Goal: Task Accomplishment & Management: Use online tool/utility

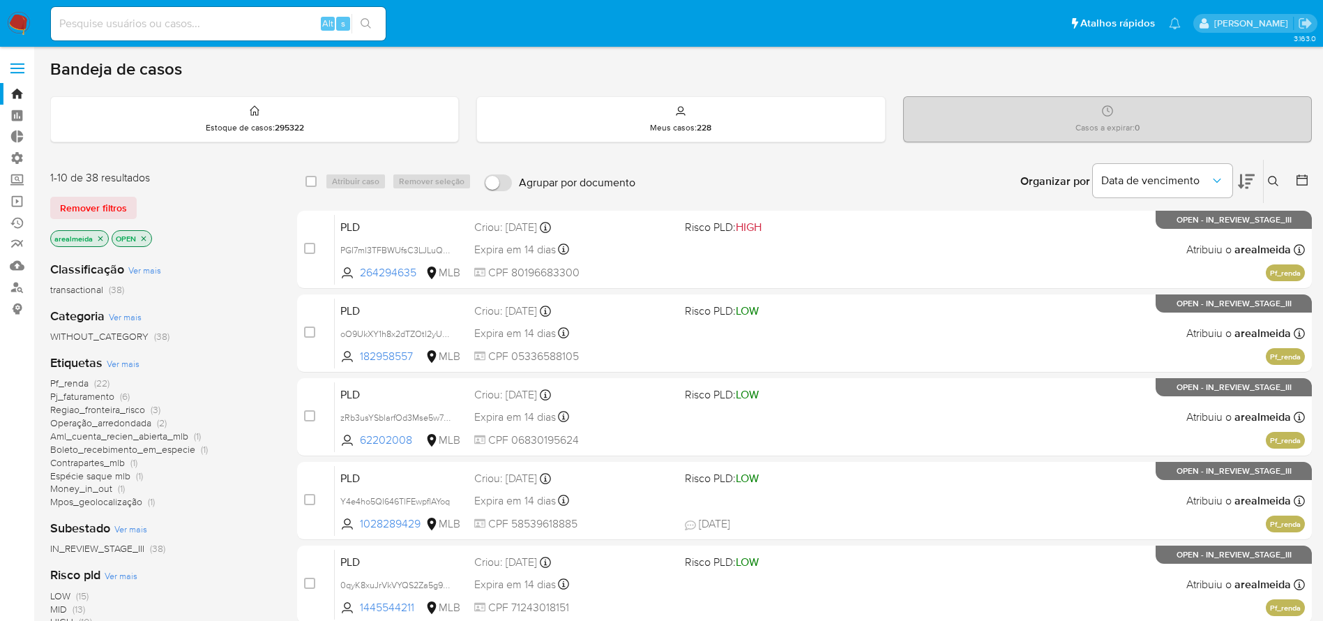
click at [98, 236] on icon "close-filter" at bounding box center [100, 238] width 8 height 8
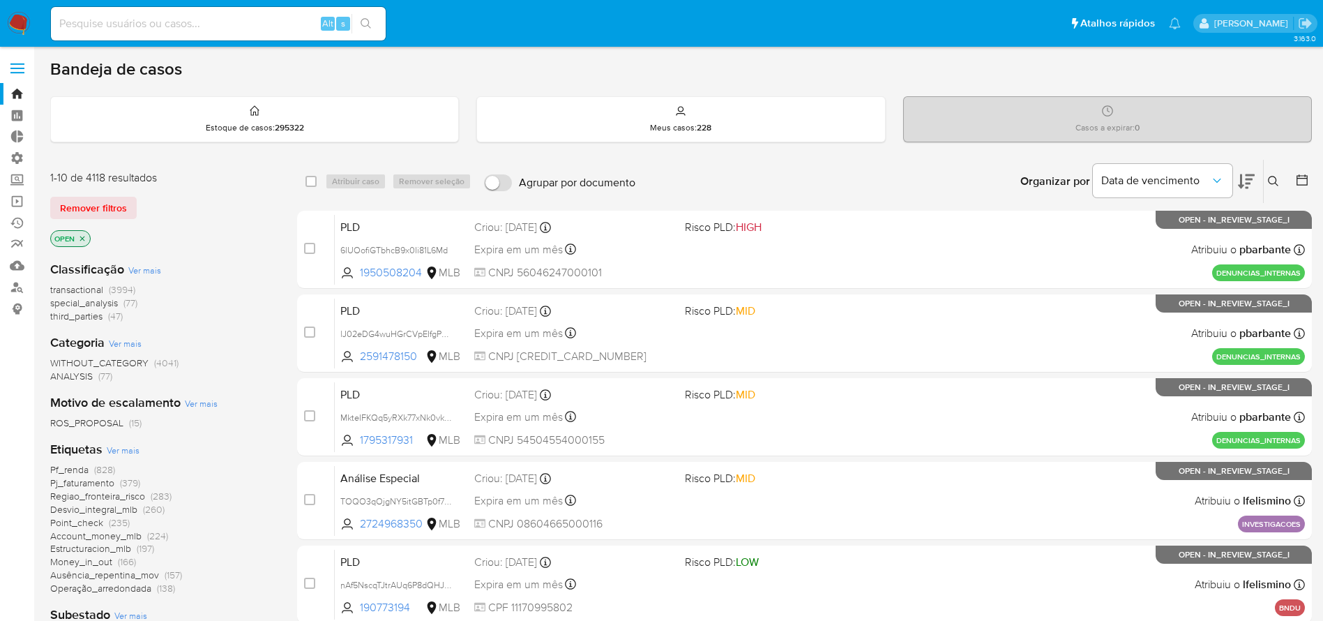
click at [81, 238] on icon "close-filter" at bounding box center [82, 238] width 8 height 8
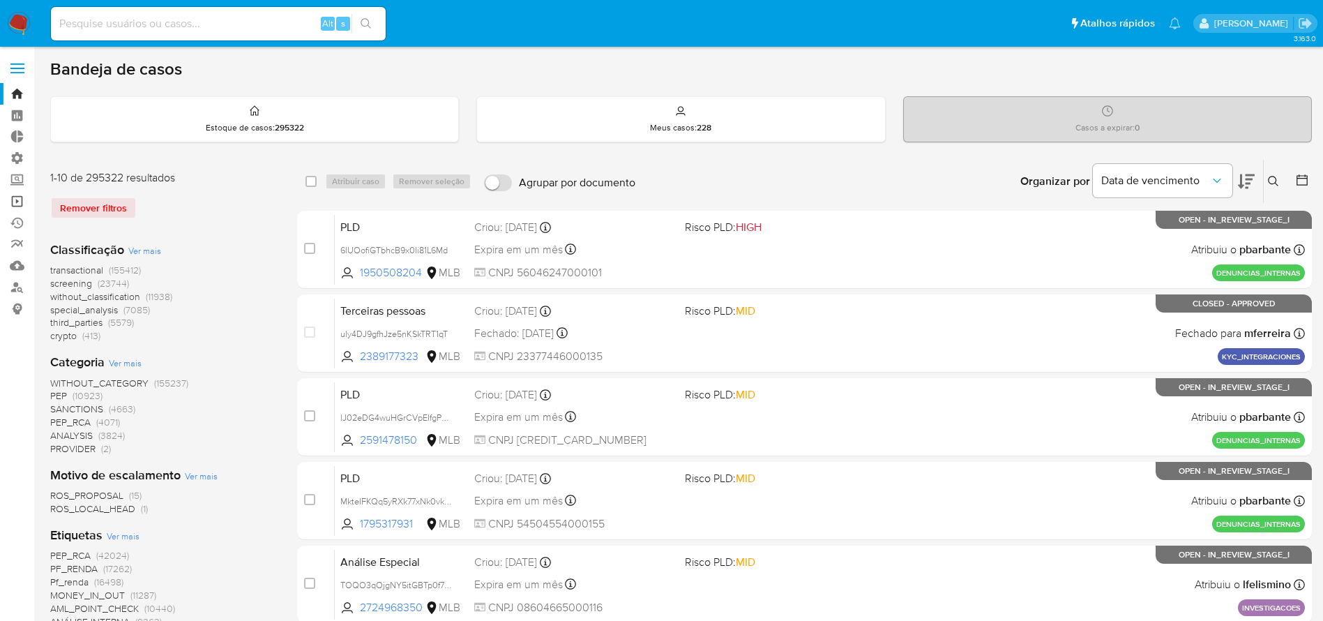
click at [20, 201] on link "Operações em massa" at bounding box center [83, 201] width 166 height 22
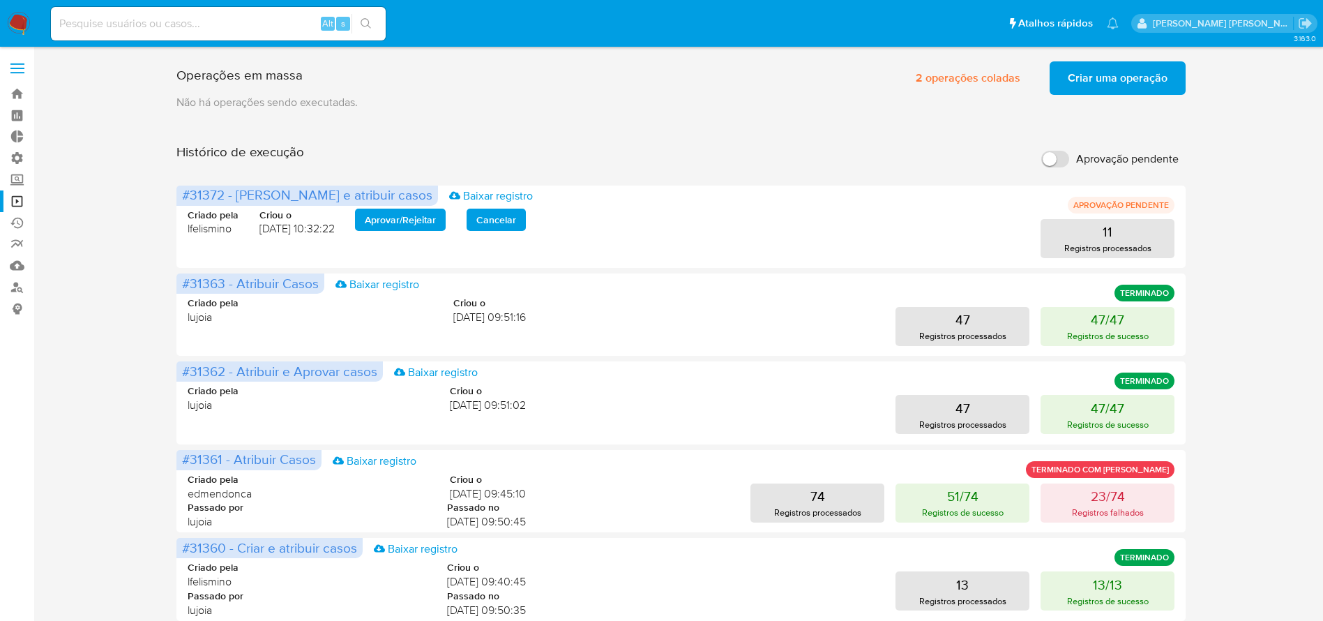
click at [1121, 84] on span "Criar uma operação" at bounding box center [1118, 78] width 100 height 31
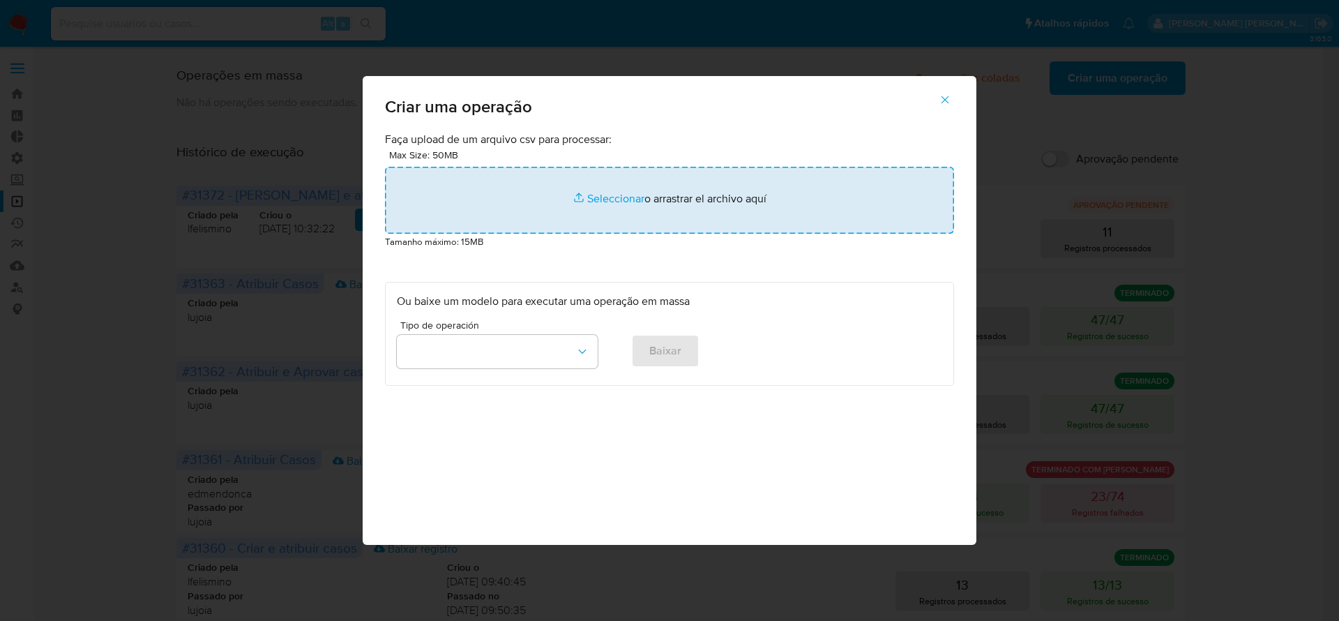
click at [597, 200] on input "file" at bounding box center [669, 200] width 569 height 67
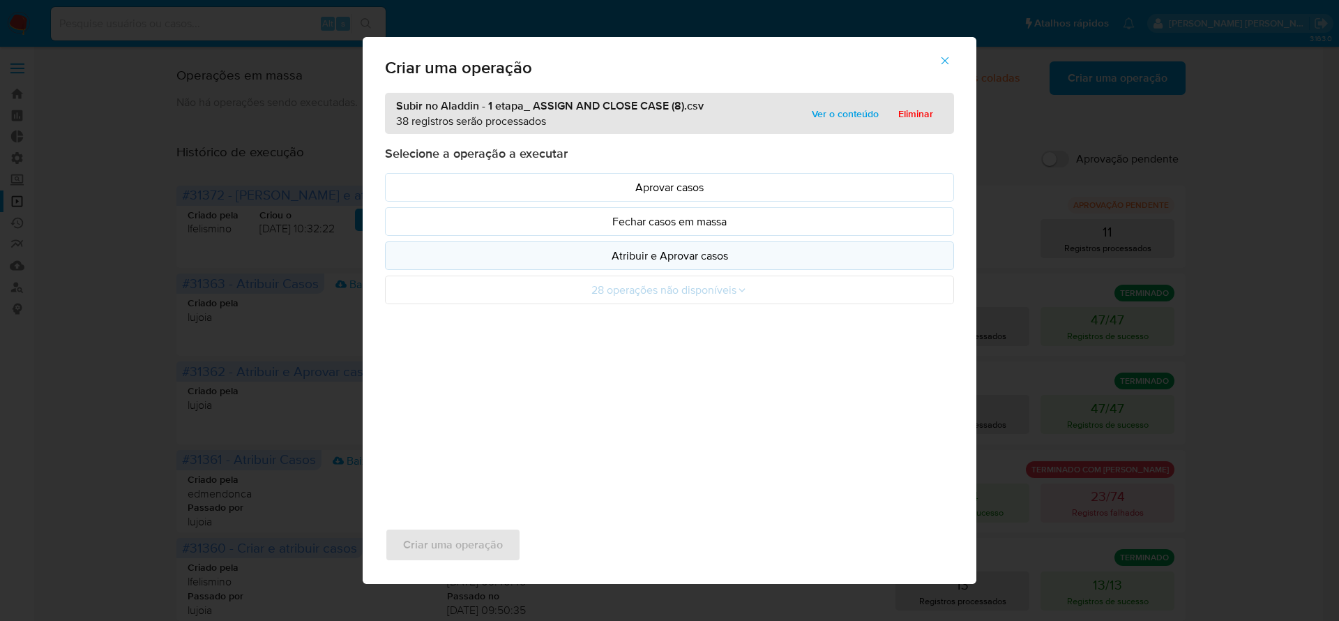
click at [669, 259] on p "Atribuir e Aprovar casos" at bounding box center [669, 256] width 545 height 16
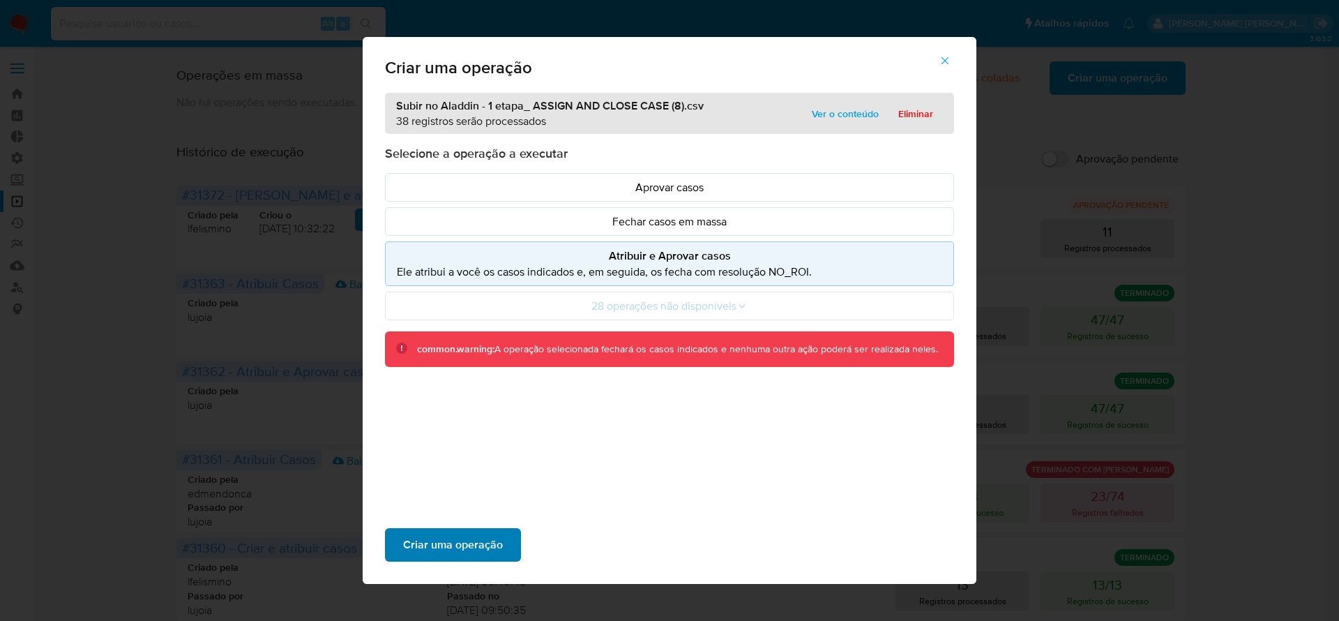
click at [475, 534] on span "Criar uma operação" at bounding box center [453, 544] width 100 height 31
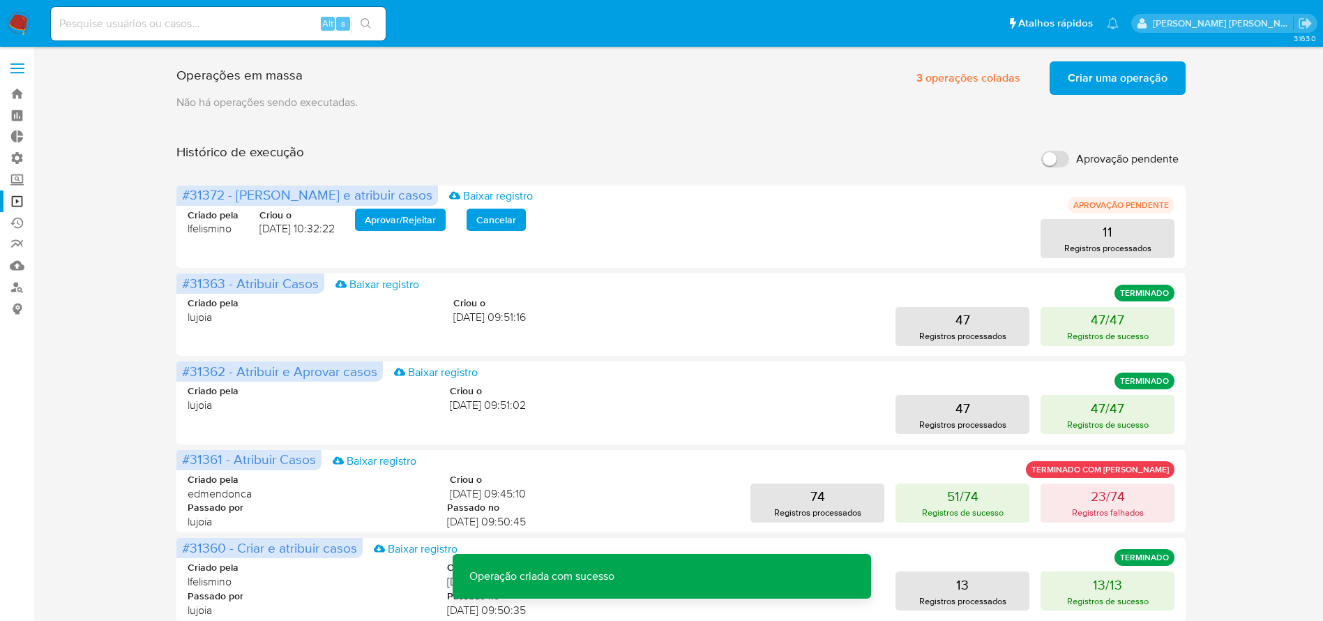
click at [1107, 75] on span "Criar uma operação" at bounding box center [1118, 78] width 100 height 31
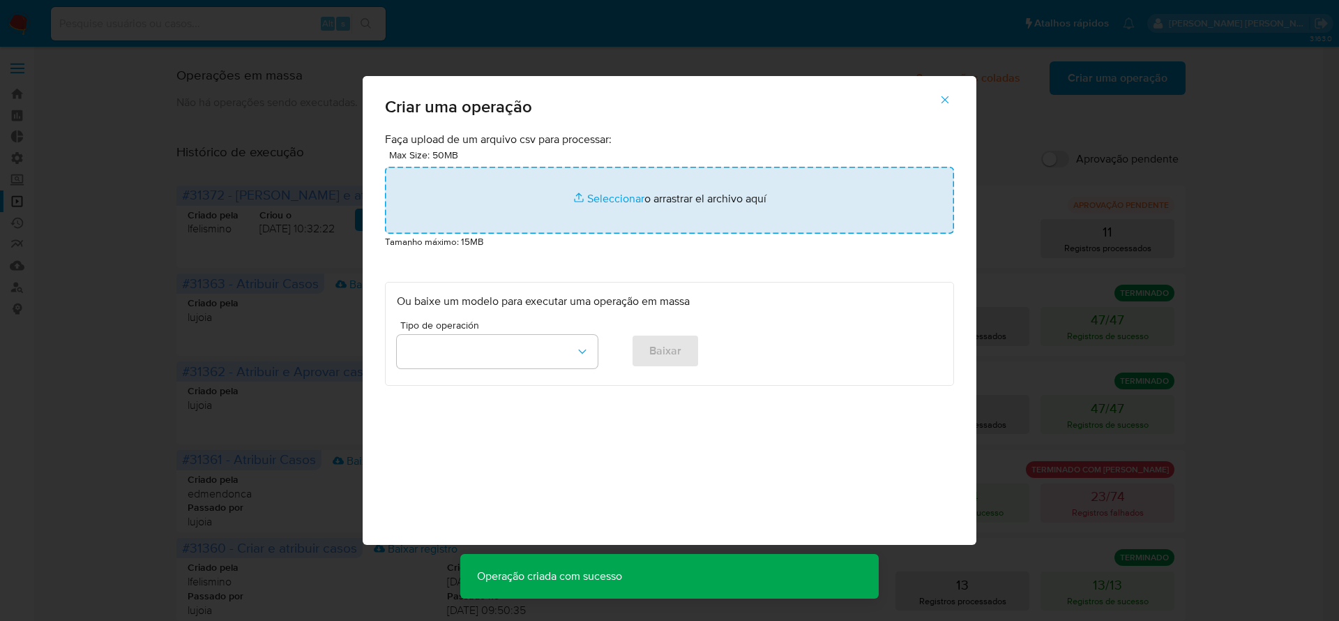
click at [643, 199] on input "file" at bounding box center [669, 200] width 569 height 67
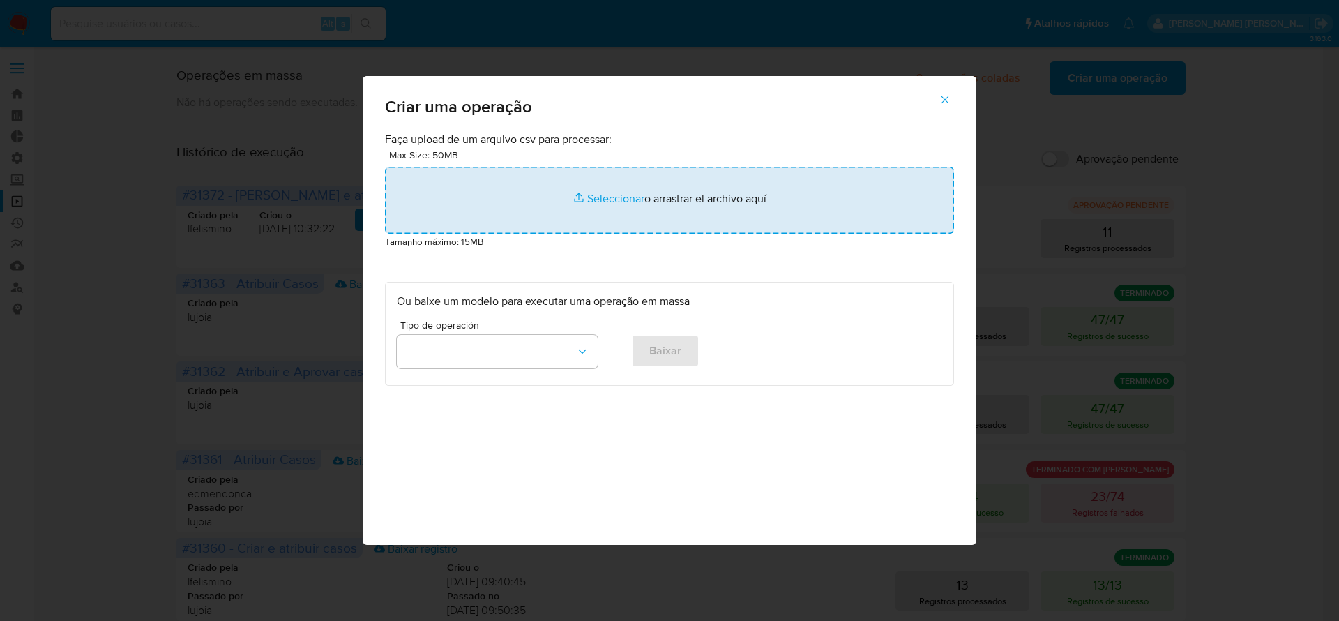
type input "C:\fakepath\Subir no Aladdin - 2 etapa_ ASSIGN CASE (5).csv"
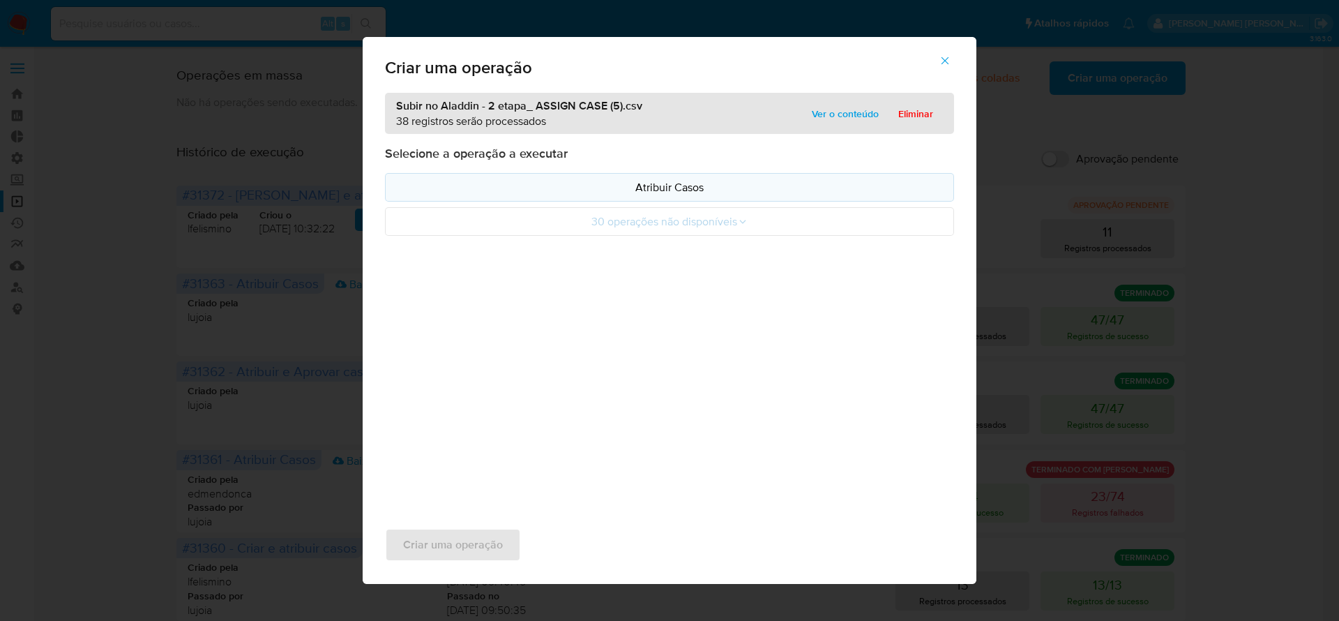
click at [654, 185] on p "Atribuir Casos" at bounding box center [669, 187] width 545 height 16
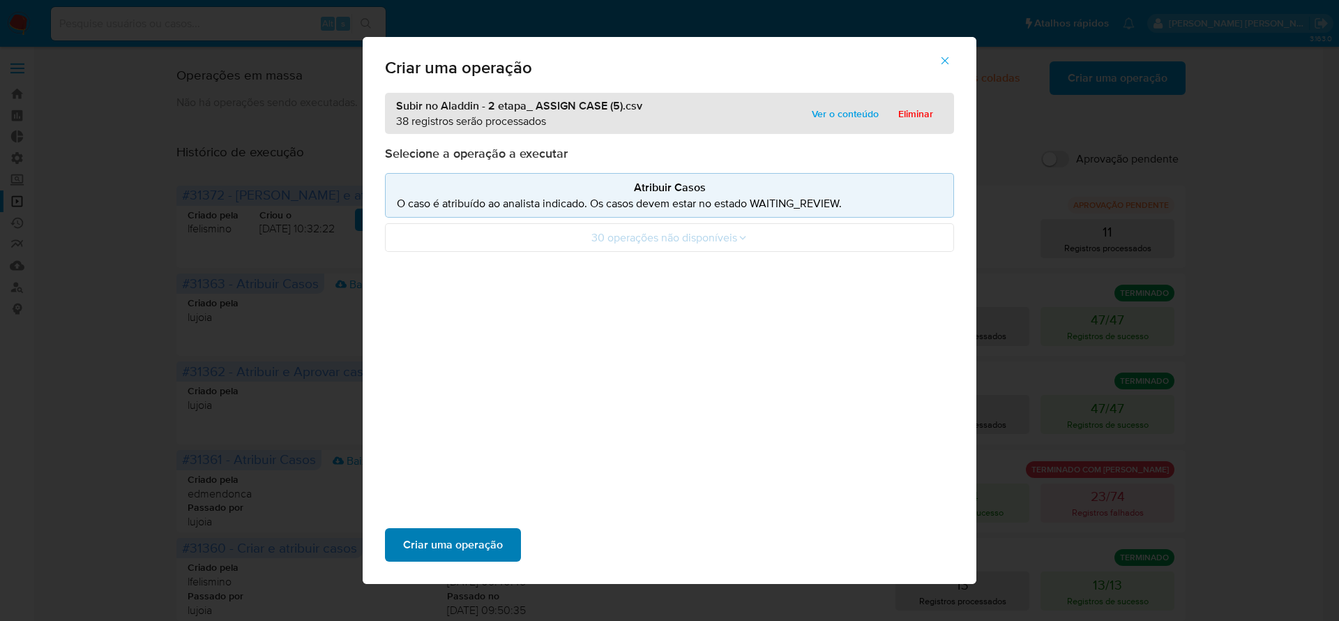
click at [453, 547] on span "Criar uma operação" at bounding box center [453, 544] width 100 height 31
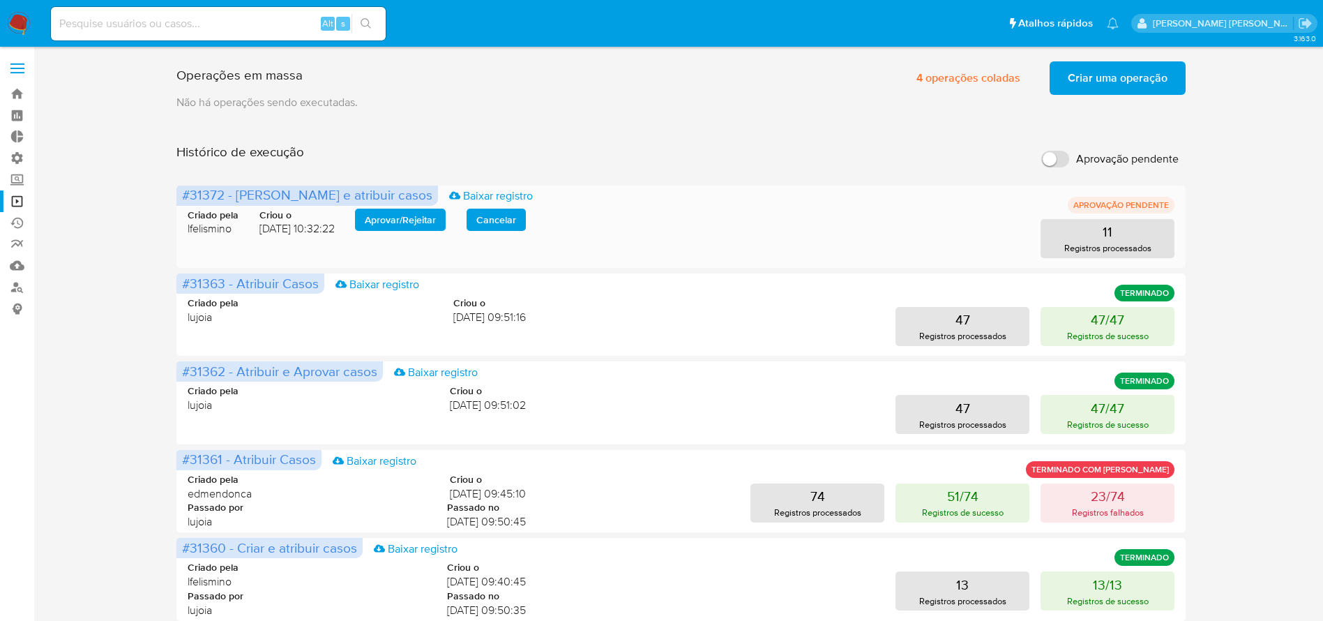
click at [390, 219] on span "Aprovar / Rejeitar" at bounding box center [400, 220] width 71 height 20
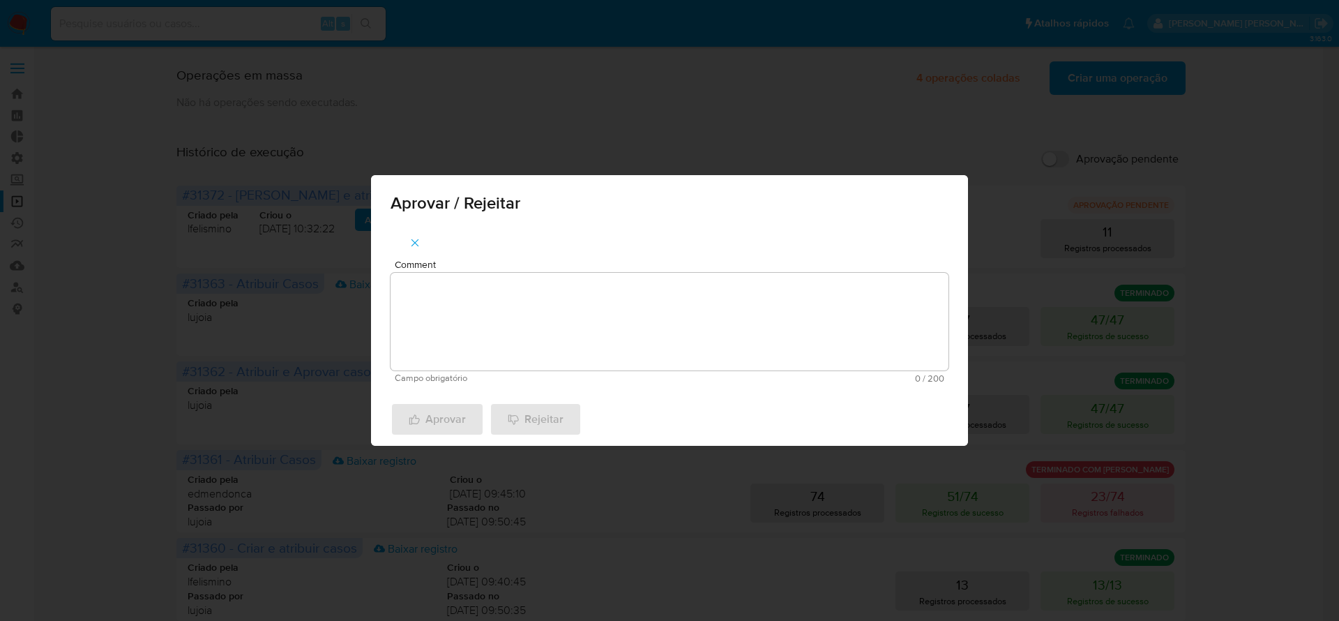
click at [429, 296] on textarea "Comment" at bounding box center [670, 322] width 558 height 98
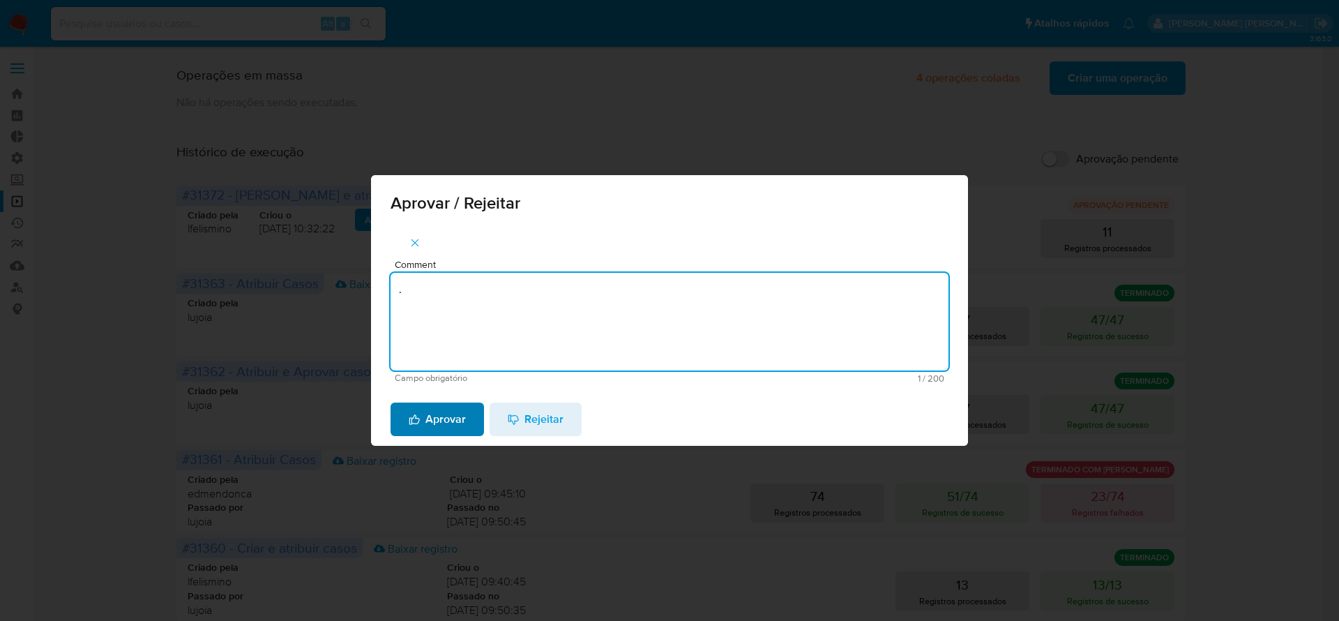
type textarea "."
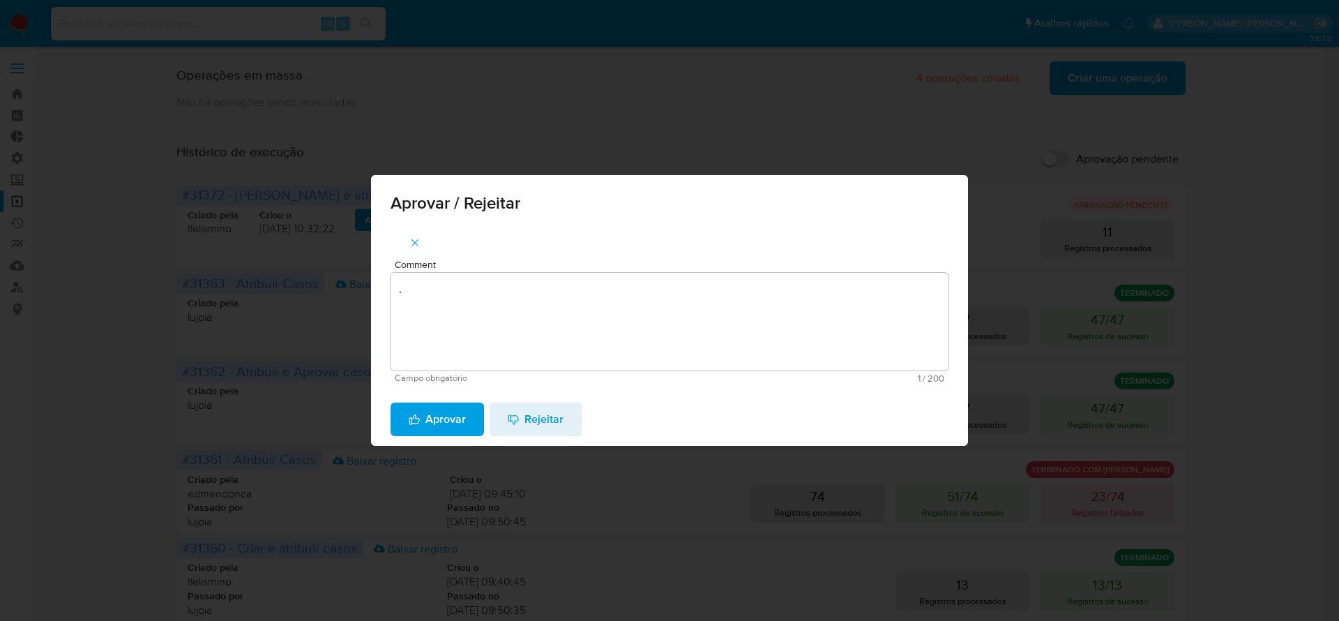
click at [432, 421] on span "Aprovar" at bounding box center [437, 419] width 57 height 31
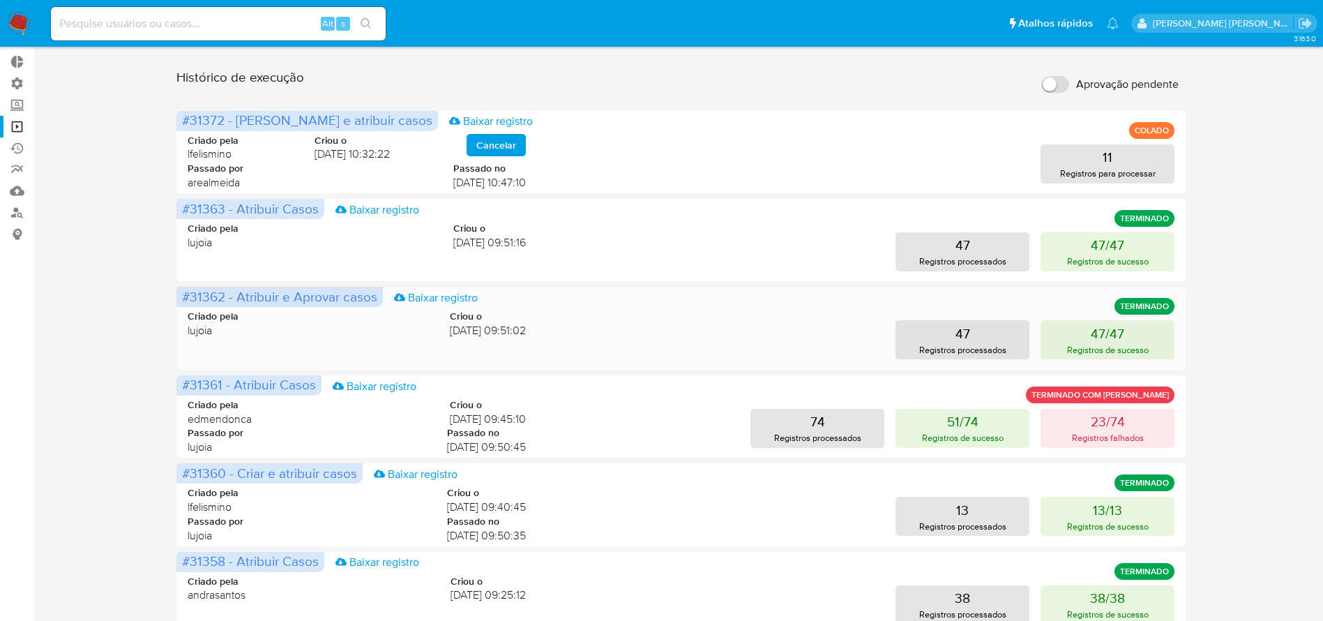
scroll to position [105, 0]
